Goal: Download file/media

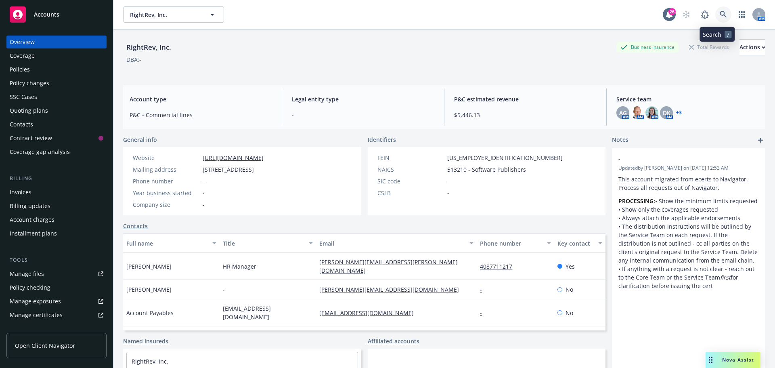
click at [716, 18] on link at bounding box center [724, 14] width 16 height 16
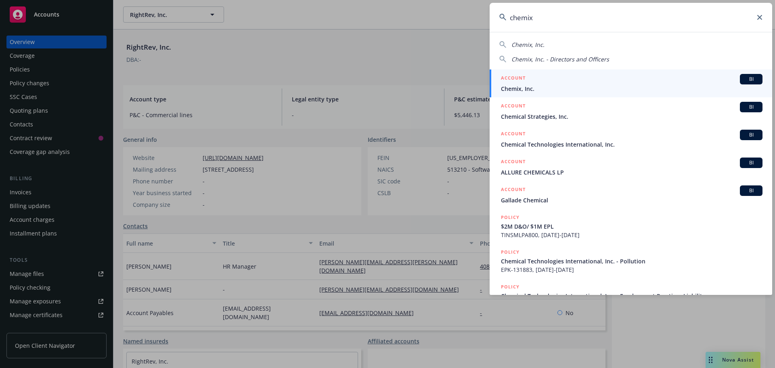
type input "chemix"
click at [535, 88] on span "Chemix, Inc." at bounding box center [632, 88] width 262 height 8
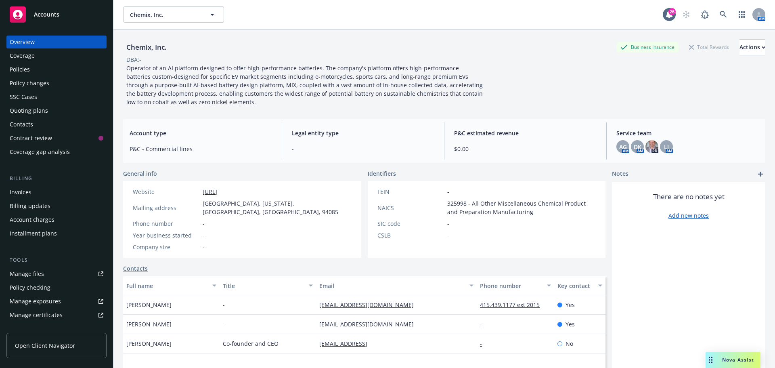
click at [30, 273] on div "Manage files" at bounding box center [27, 273] width 34 height 13
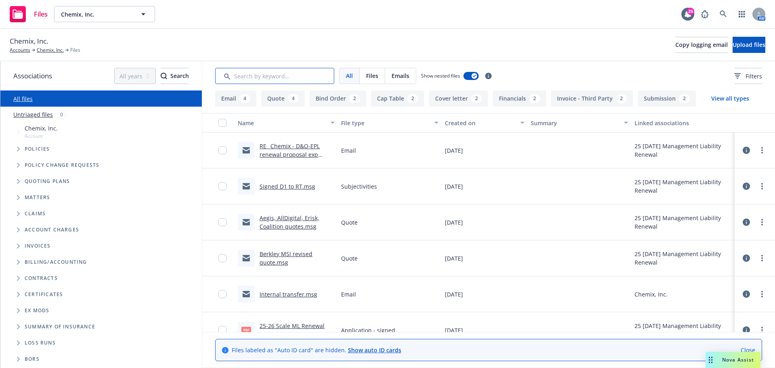
click at [274, 74] on input "Search by keyword..." at bounding box center [274, 76] width 119 height 16
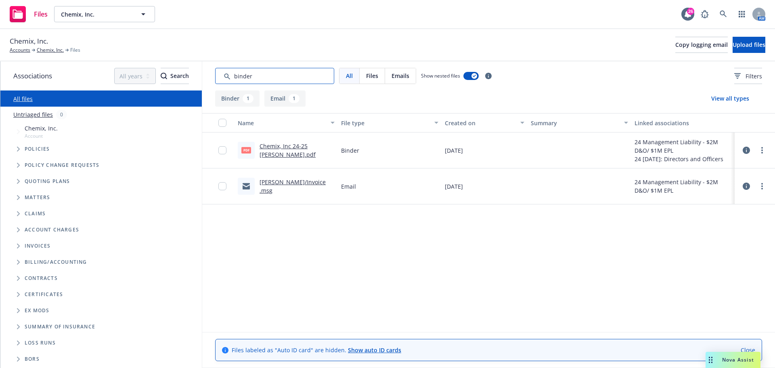
type input "binder"
click at [221, 152] on input "checkbox" at bounding box center [223, 150] width 8 height 8
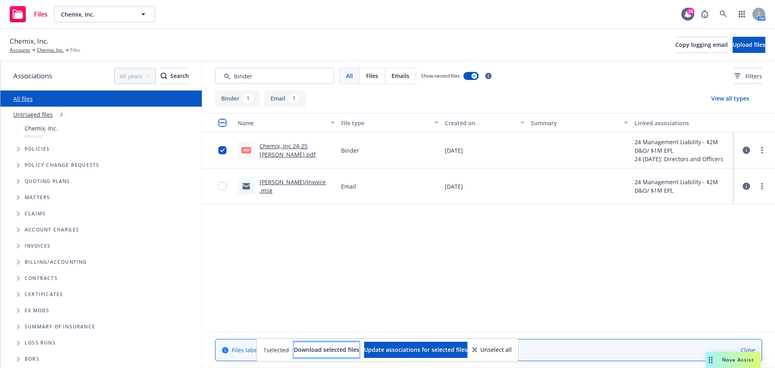
click at [323, 347] on span "Download selected files" at bounding box center [326, 350] width 65 height 8
